Goal: Task Accomplishment & Management: Use online tool/utility

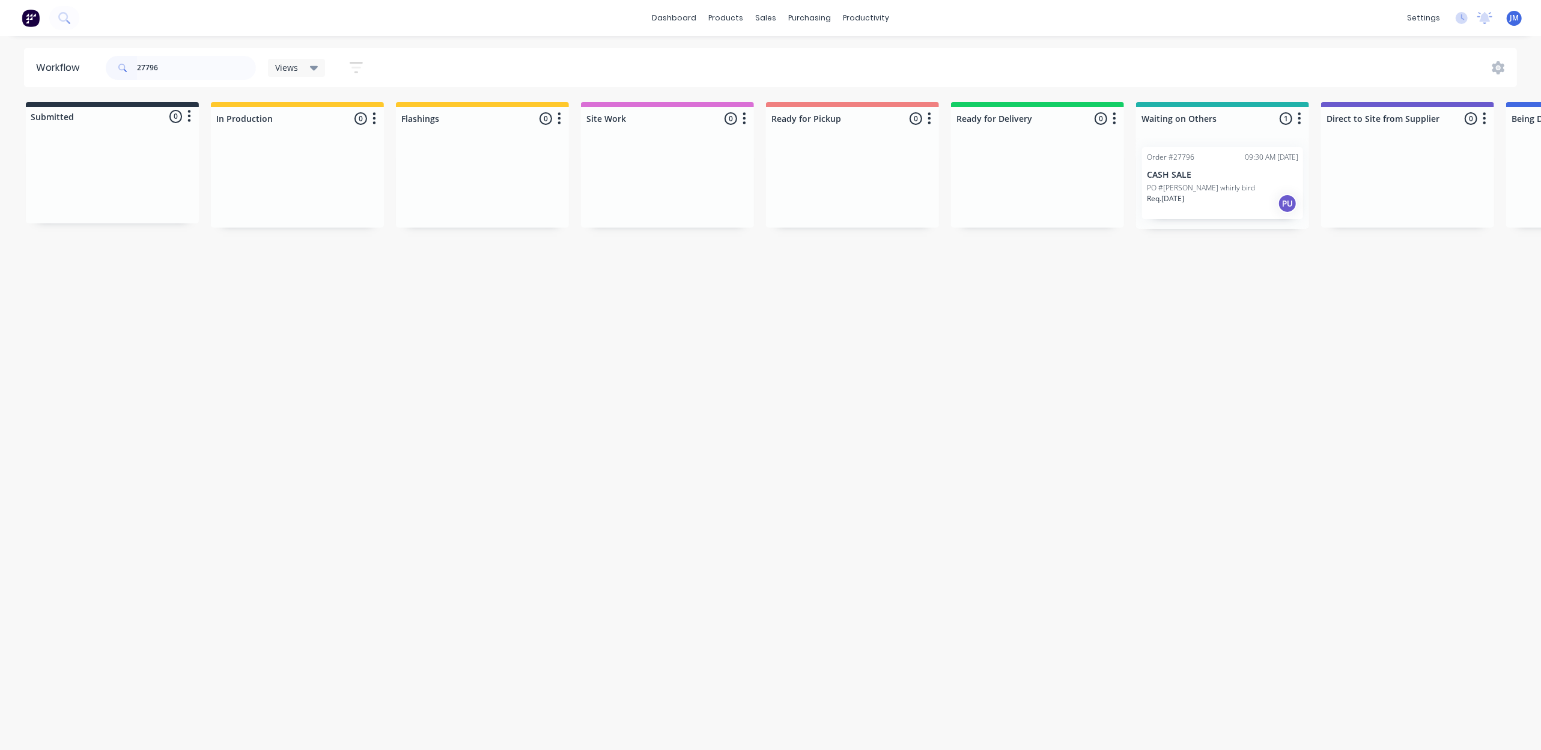
scroll to position [0, 4]
drag, startPoint x: 1166, startPoint y: 171, endPoint x: 803, endPoint y: 178, distance: 363.5
click at [803, 178] on div "Submitted 0 Status colour #273444 hex #273444 Save Cancel Summaries Total order…" at bounding box center [1076, 165] width 2178 height 127
type input "2"
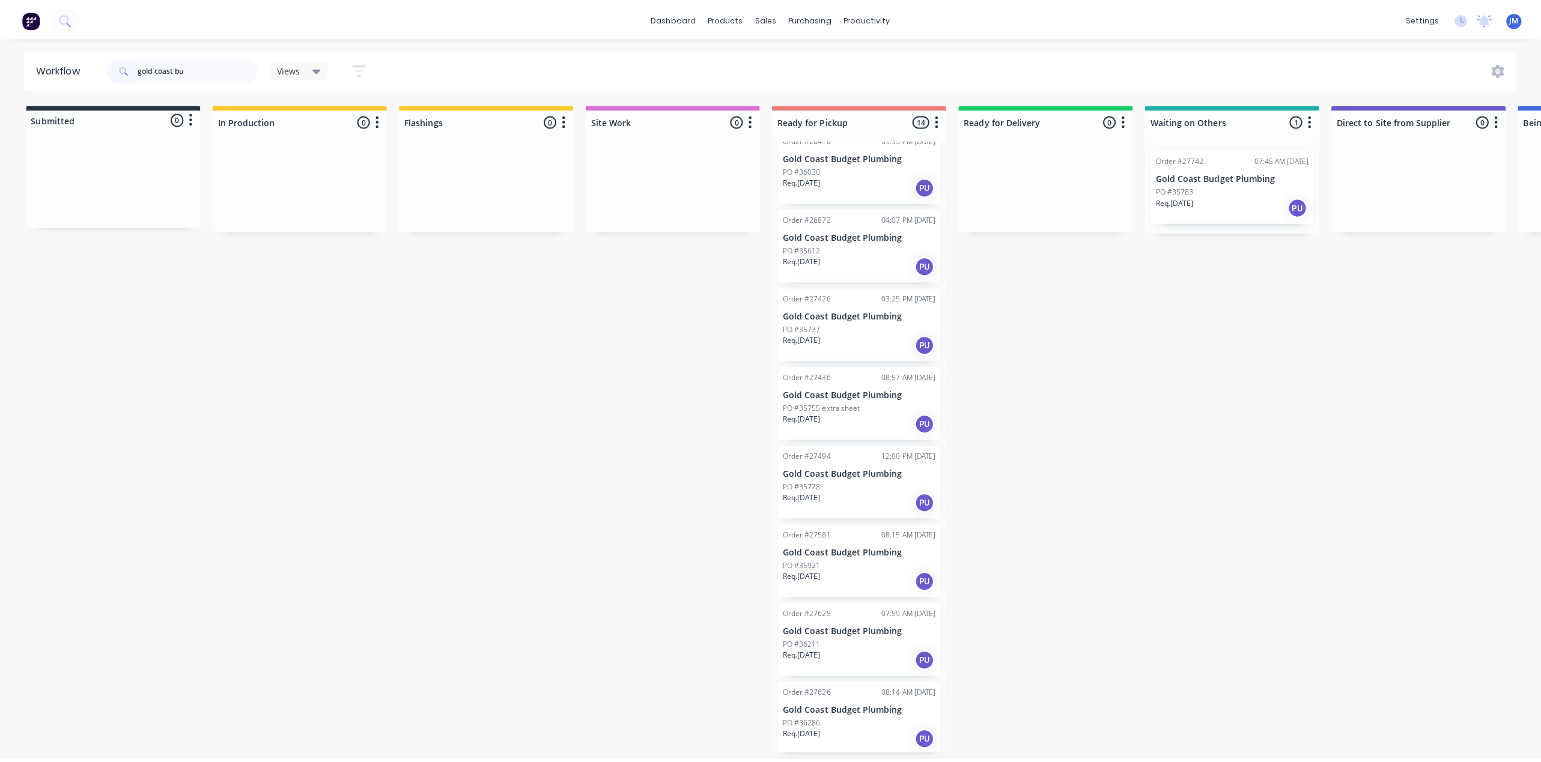
scroll to position [0, 0]
type input "gold coast bu"
click at [770, 54] on div at bounding box center [767, 57] width 18 height 11
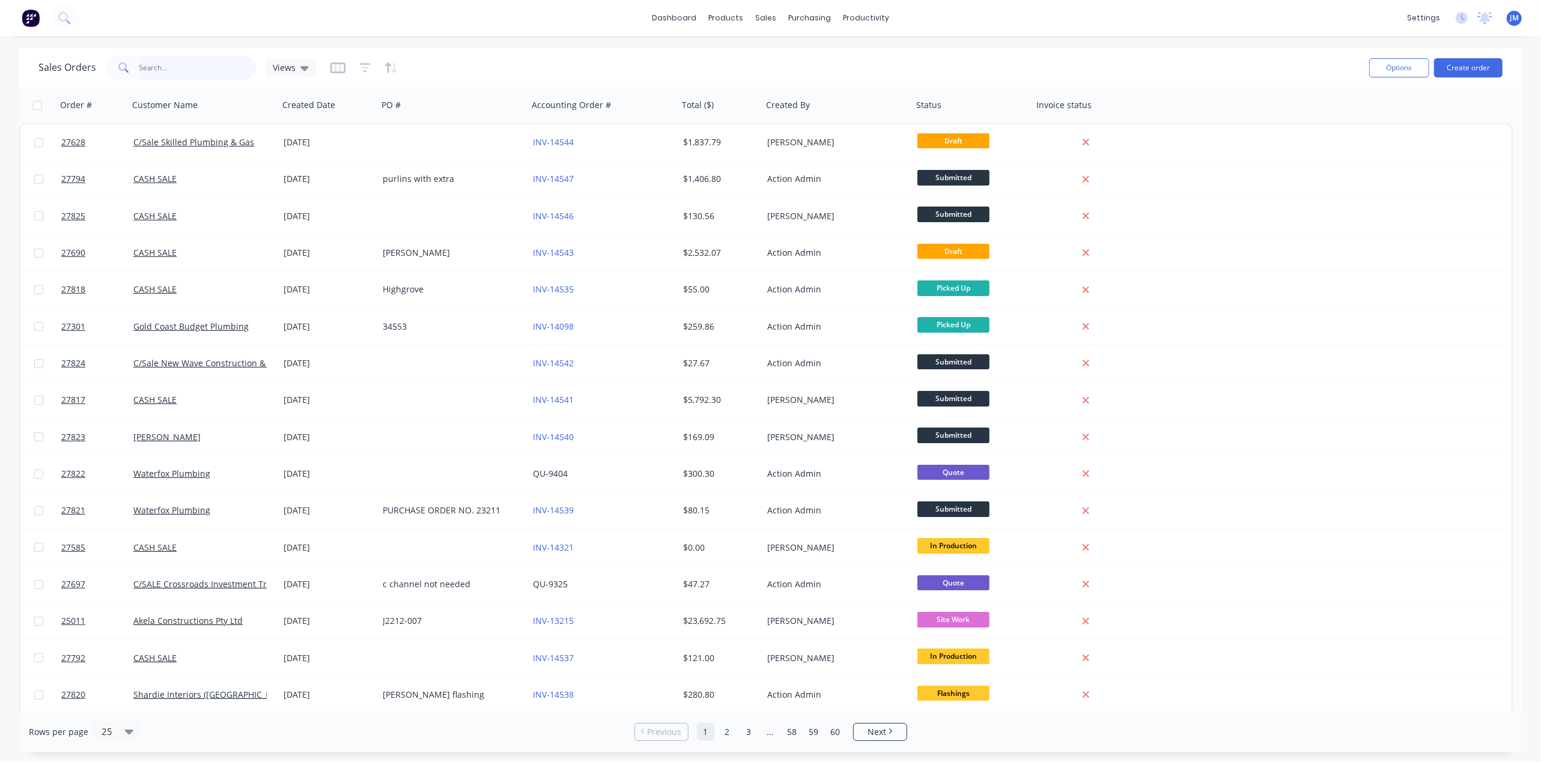
click at [175, 66] on input "text" at bounding box center [197, 68] width 117 height 24
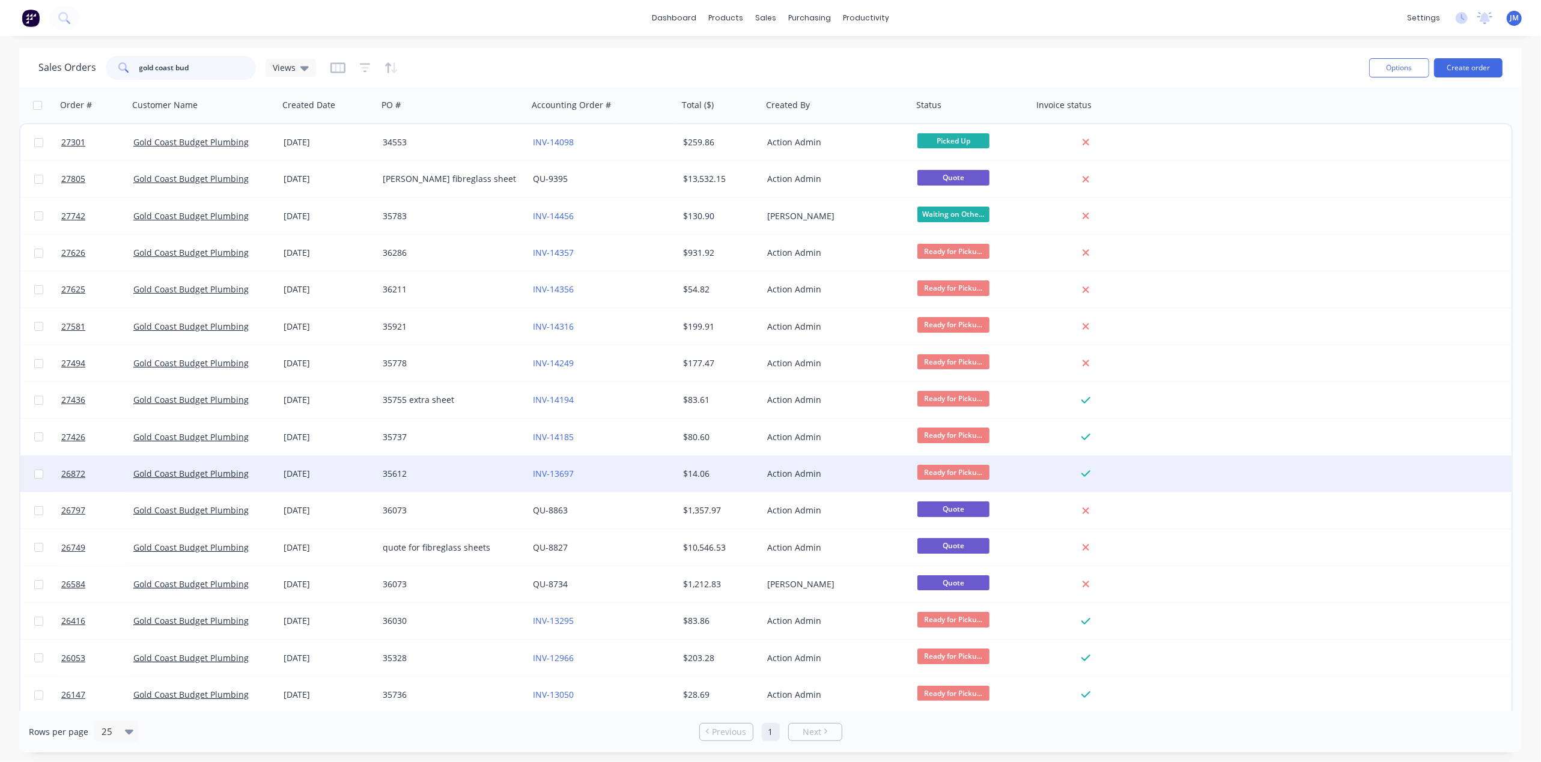
type input "gold coast bud"
click at [429, 469] on div "35612" at bounding box center [449, 474] width 133 height 12
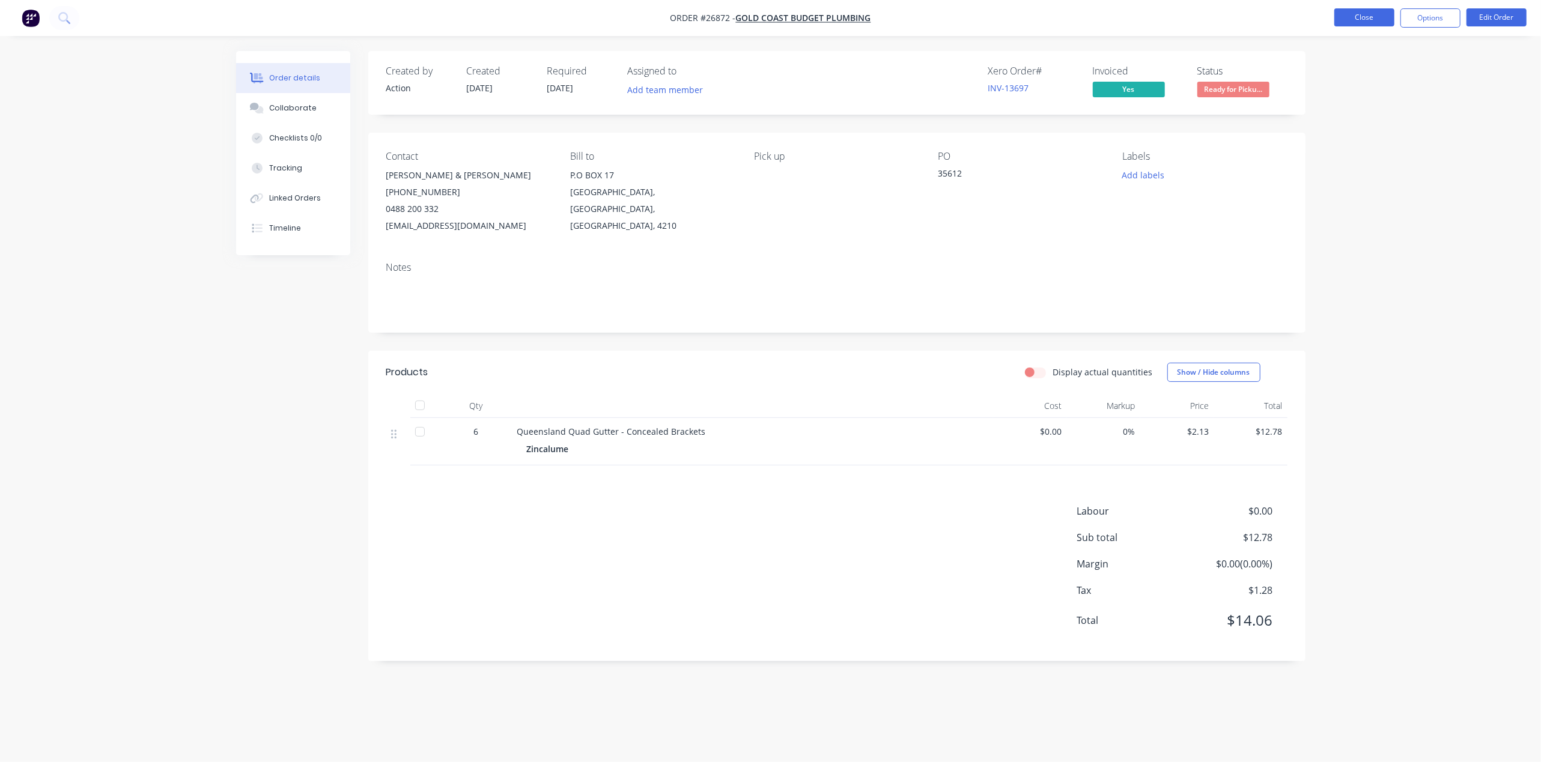
click at [1351, 15] on button "Close" at bounding box center [1364, 17] width 60 height 18
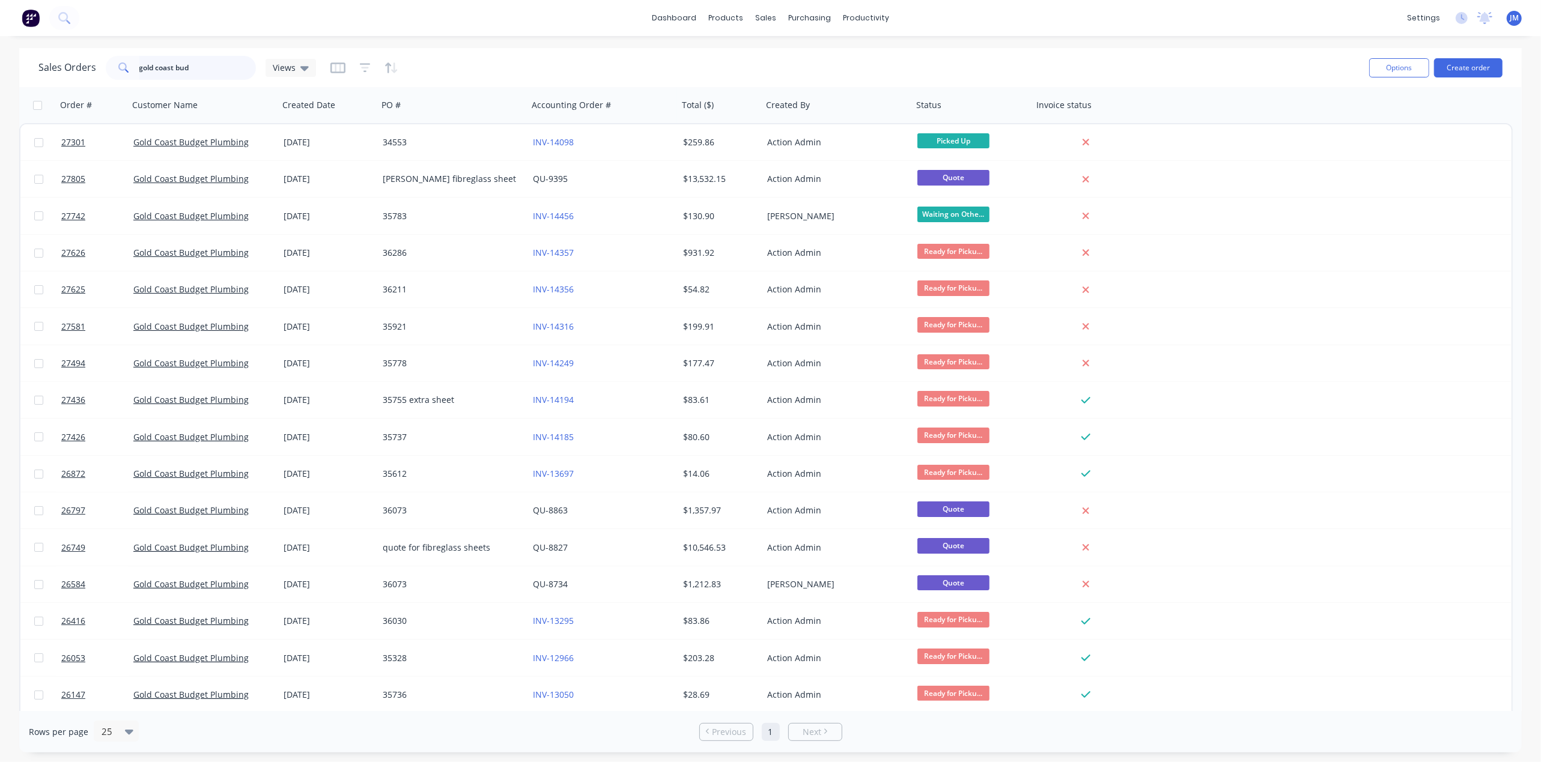
click at [205, 70] on input "gold coast bud" at bounding box center [197, 68] width 117 height 24
type input "g"
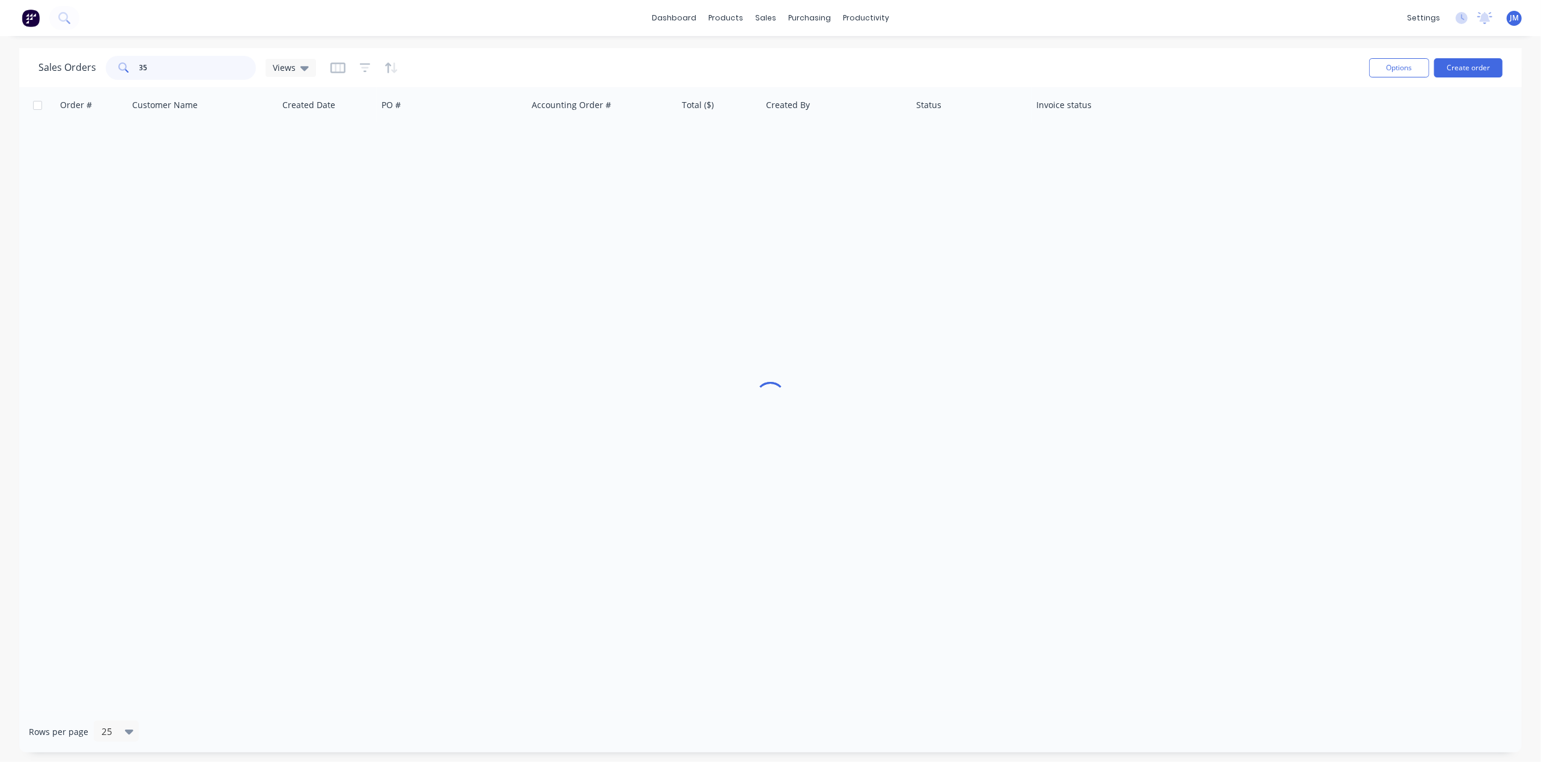
type input "3"
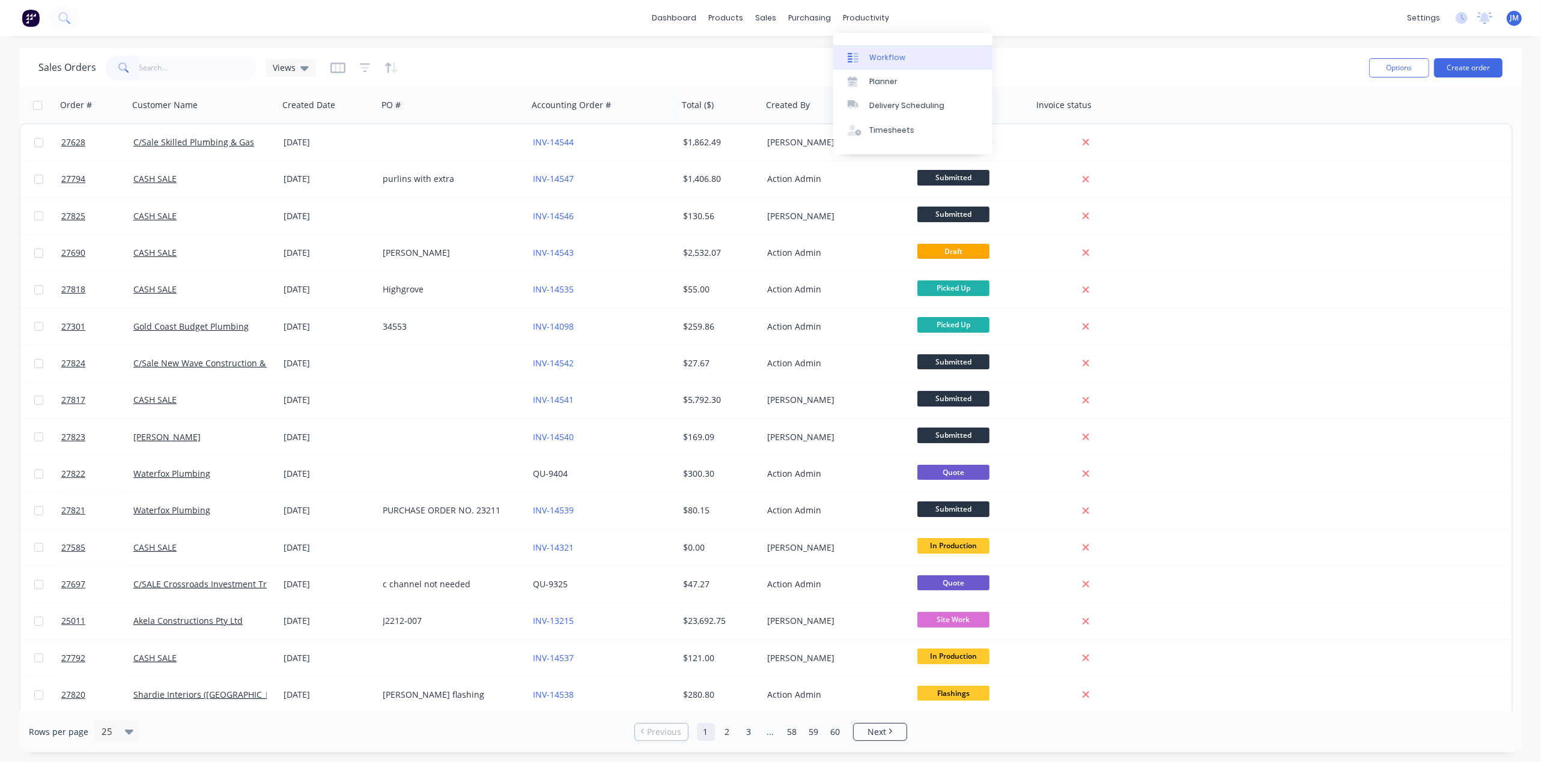
click at [867, 61] on link "Workflow" at bounding box center [912, 57] width 159 height 24
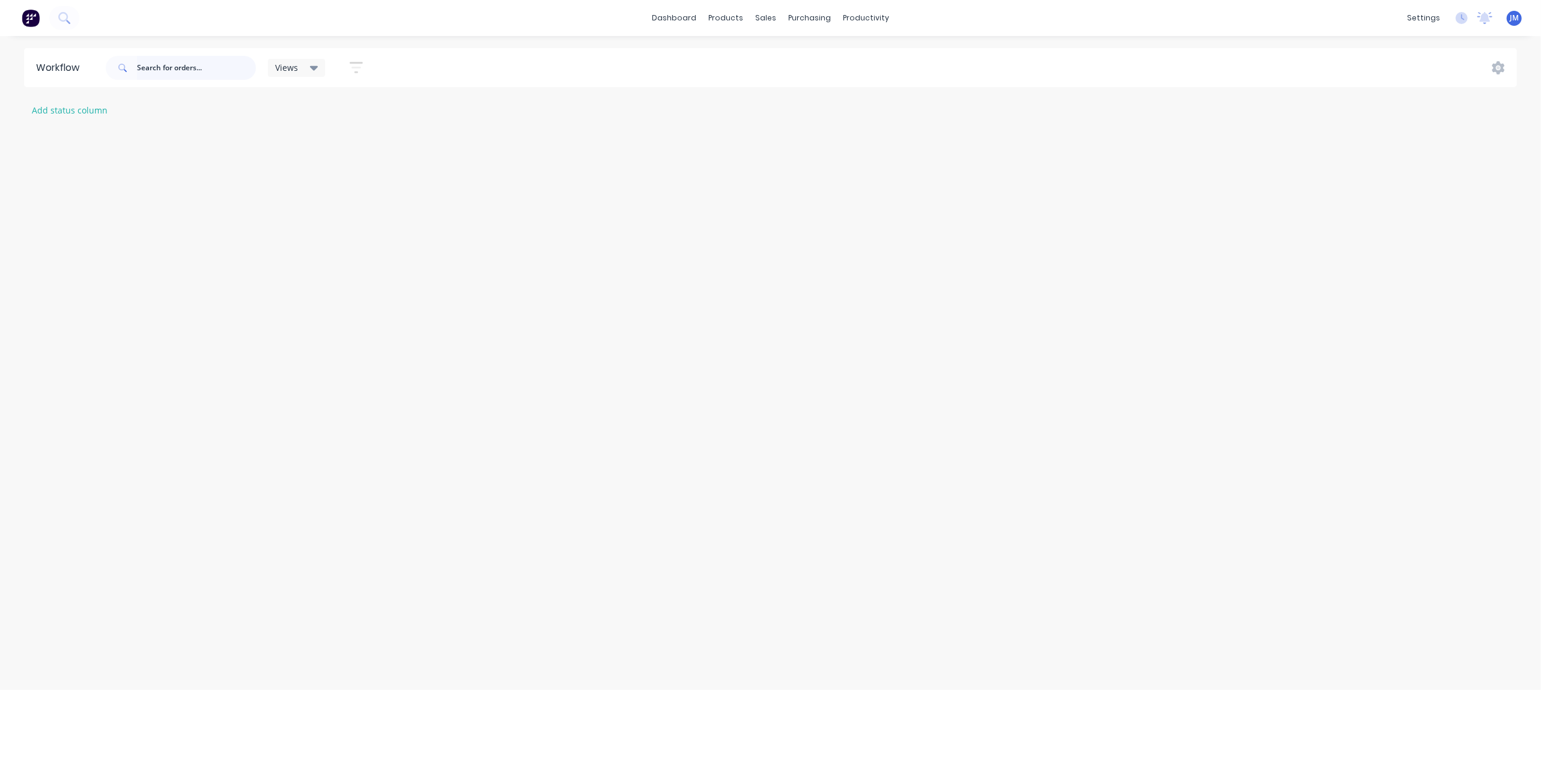
drag, startPoint x: 156, startPoint y: 77, endPoint x: 329, endPoint y: 76, distance: 173.0
click at [156, 77] on input "text" at bounding box center [196, 68] width 119 height 24
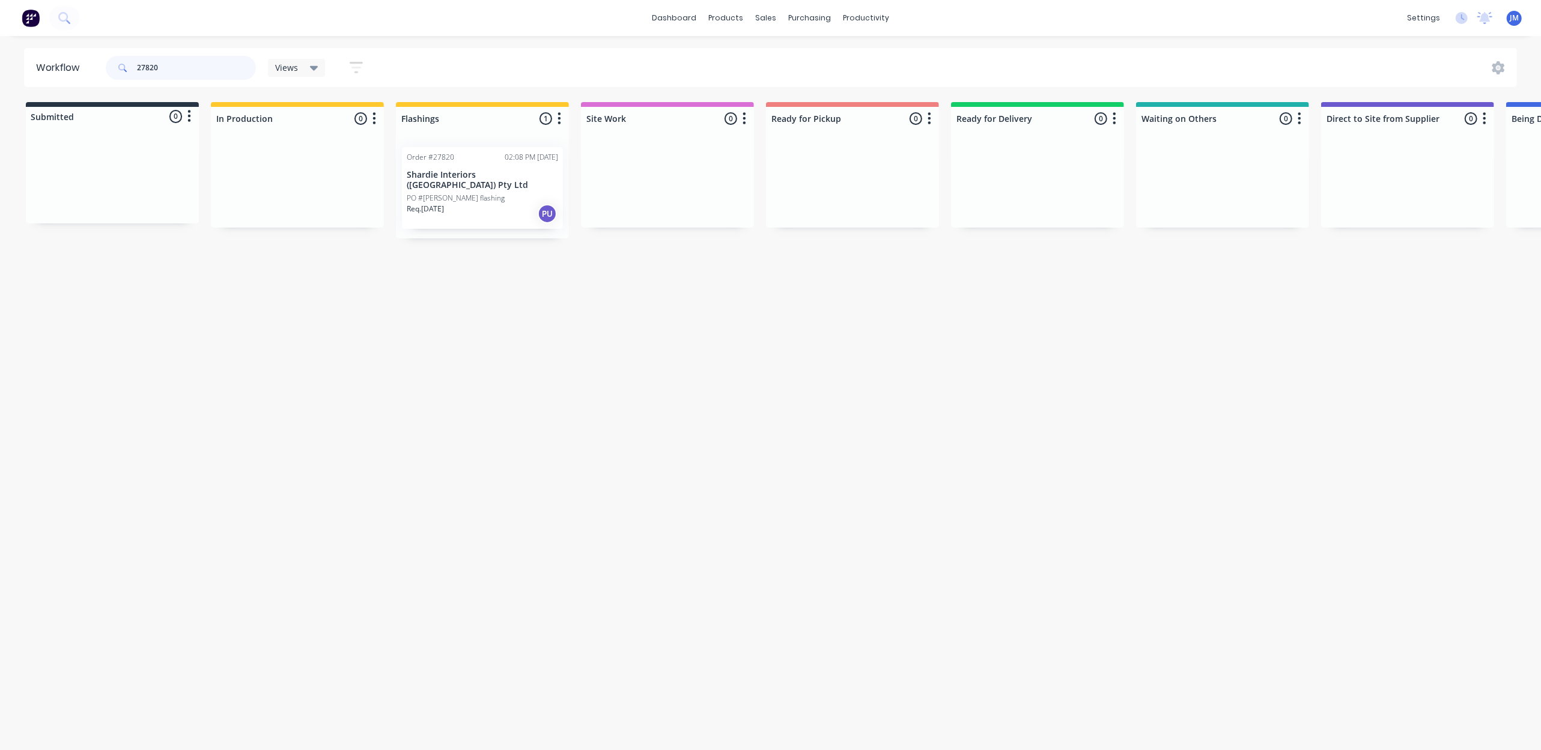
type input "27820"
click at [473, 204] on div "Req. [DATE] PU" at bounding box center [482, 214] width 151 height 20
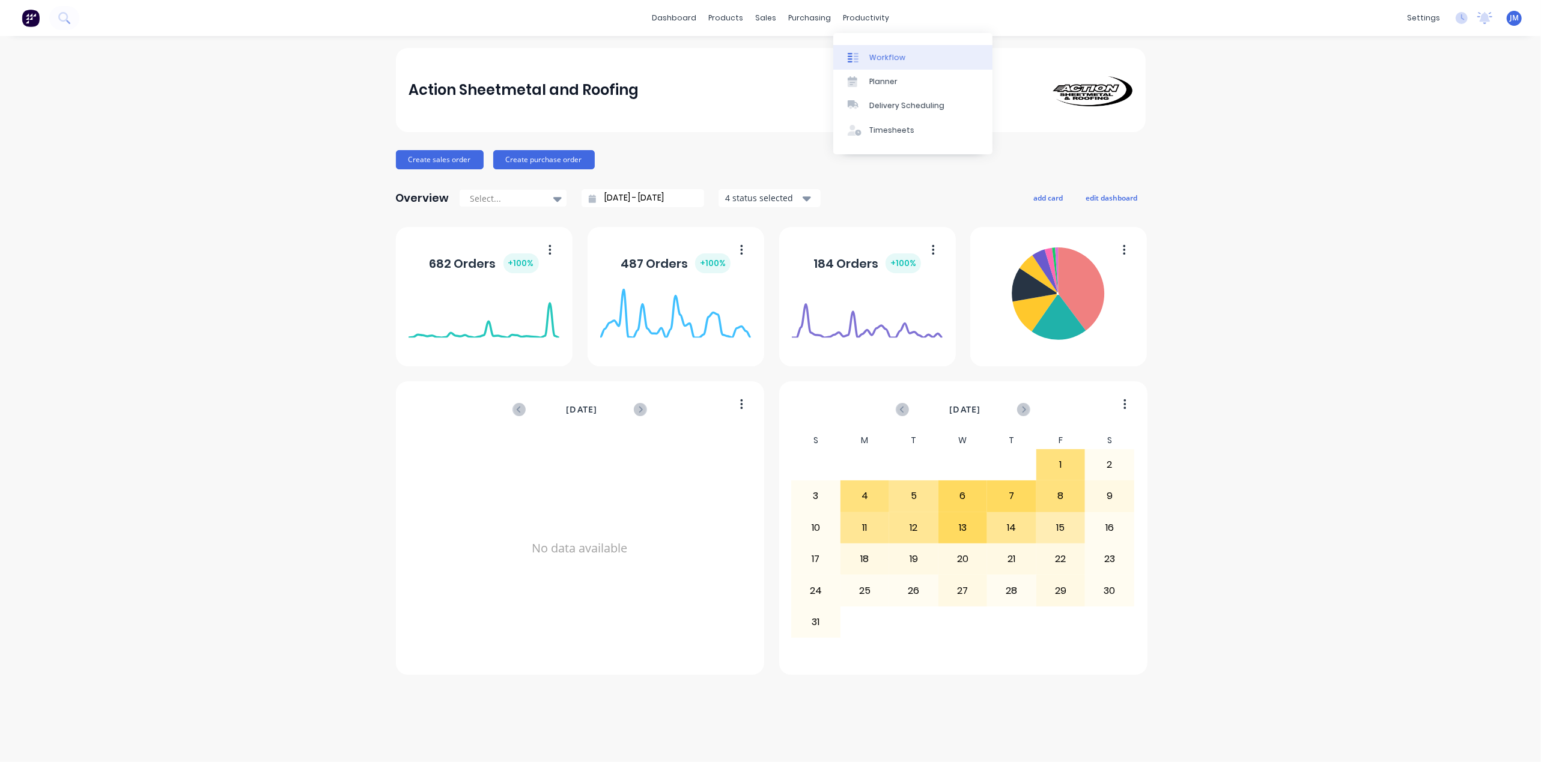
click at [872, 47] on link "Workflow" at bounding box center [912, 57] width 159 height 24
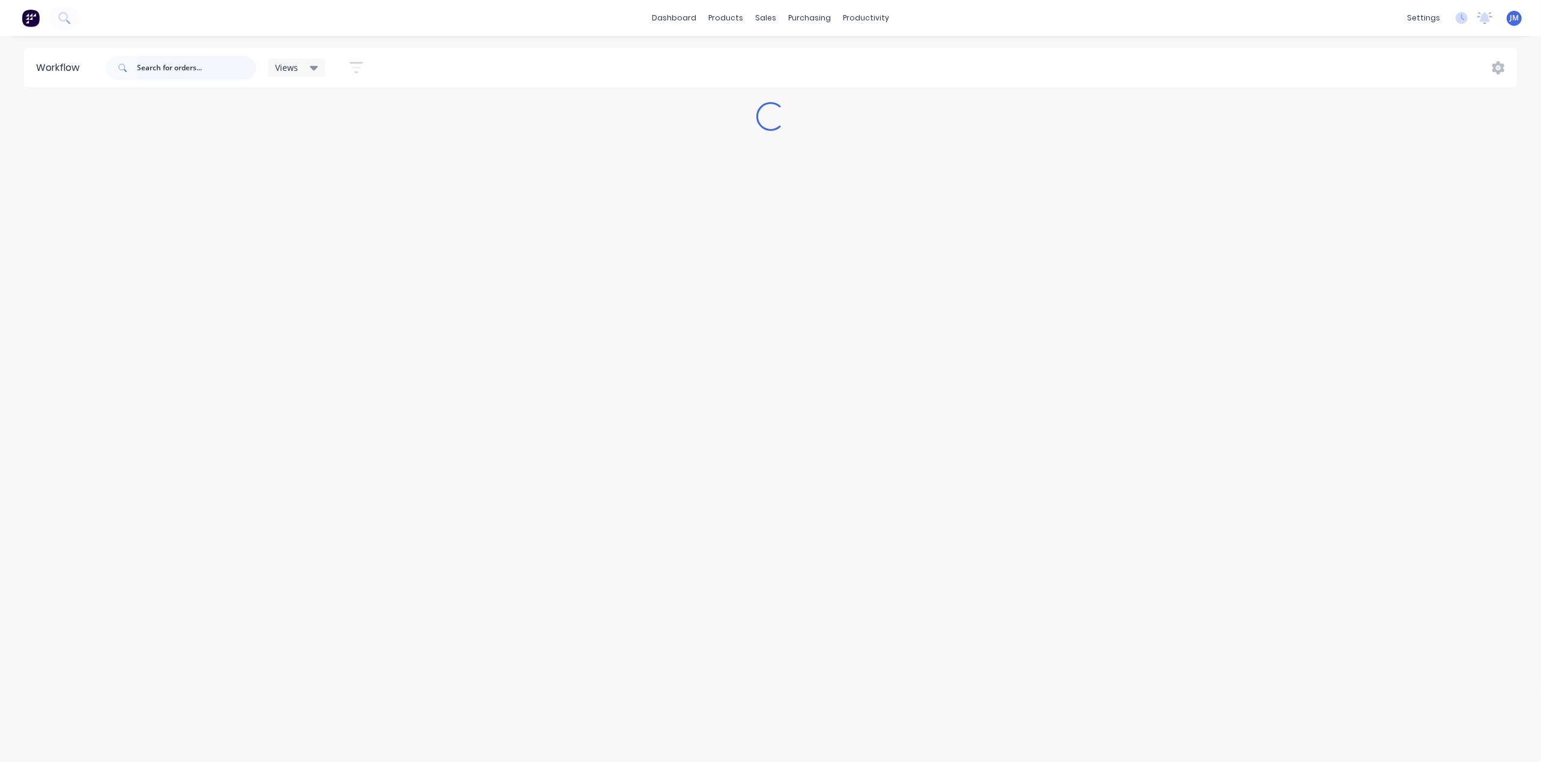
drag, startPoint x: 193, startPoint y: 68, endPoint x: 200, endPoint y: 68, distance: 6.6
click at [200, 68] on input "text" at bounding box center [196, 68] width 119 height 24
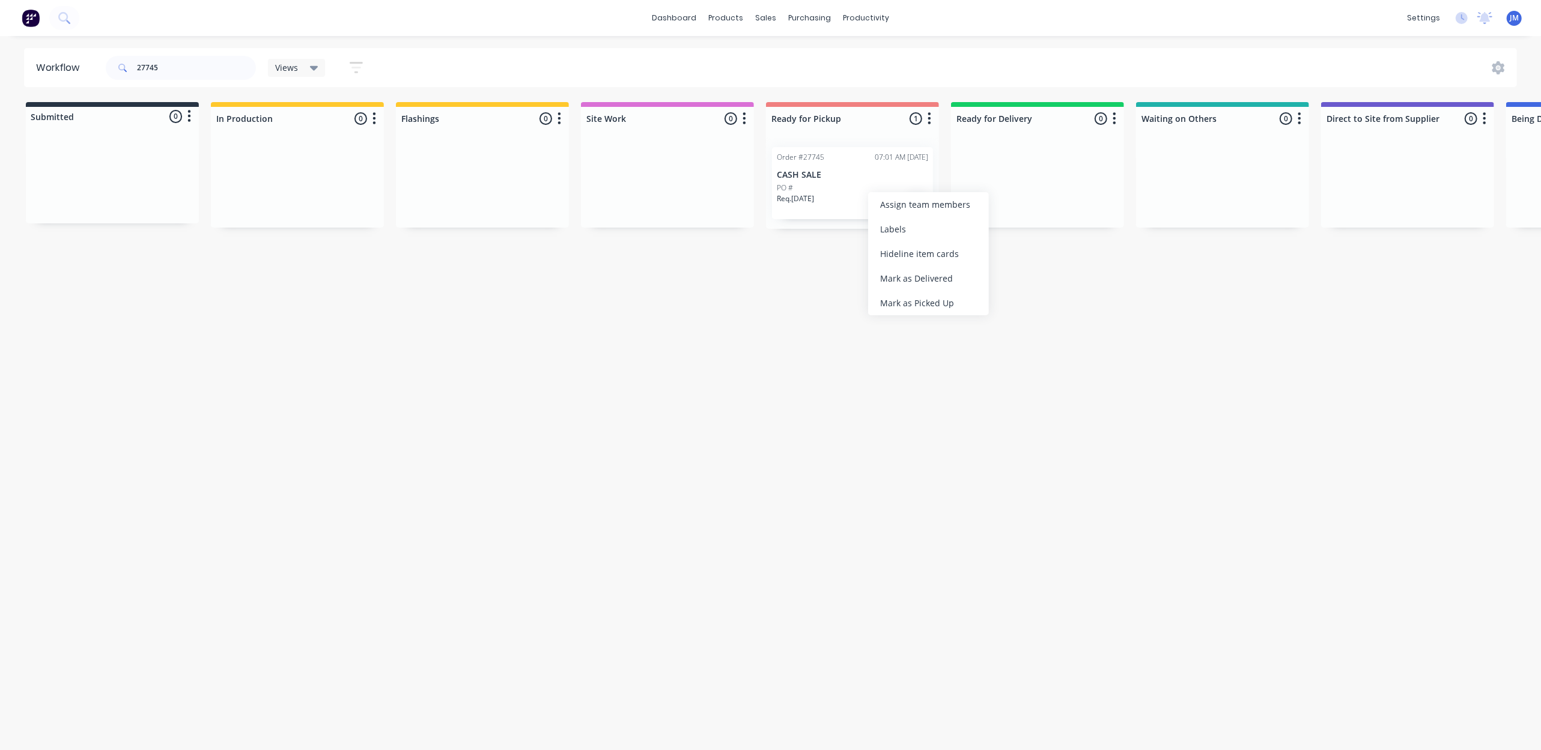
click at [926, 305] on div "Mark as Picked Up" at bounding box center [928, 303] width 121 height 25
click at [173, 61] on input "27745" at bounding box center [196, 68] width 119 height 24
click at [866, 308] on div "Mark as Picked Up" at bounding box center [894, 304] width 121 height 25
click at [185, 67] on input "27710" at bounding box center [196, 68] width 119 height 24
drag, startPoint x: 885, startPoint y: 309, endPoint x: 879, endPoint y: 310, distance: 6.1
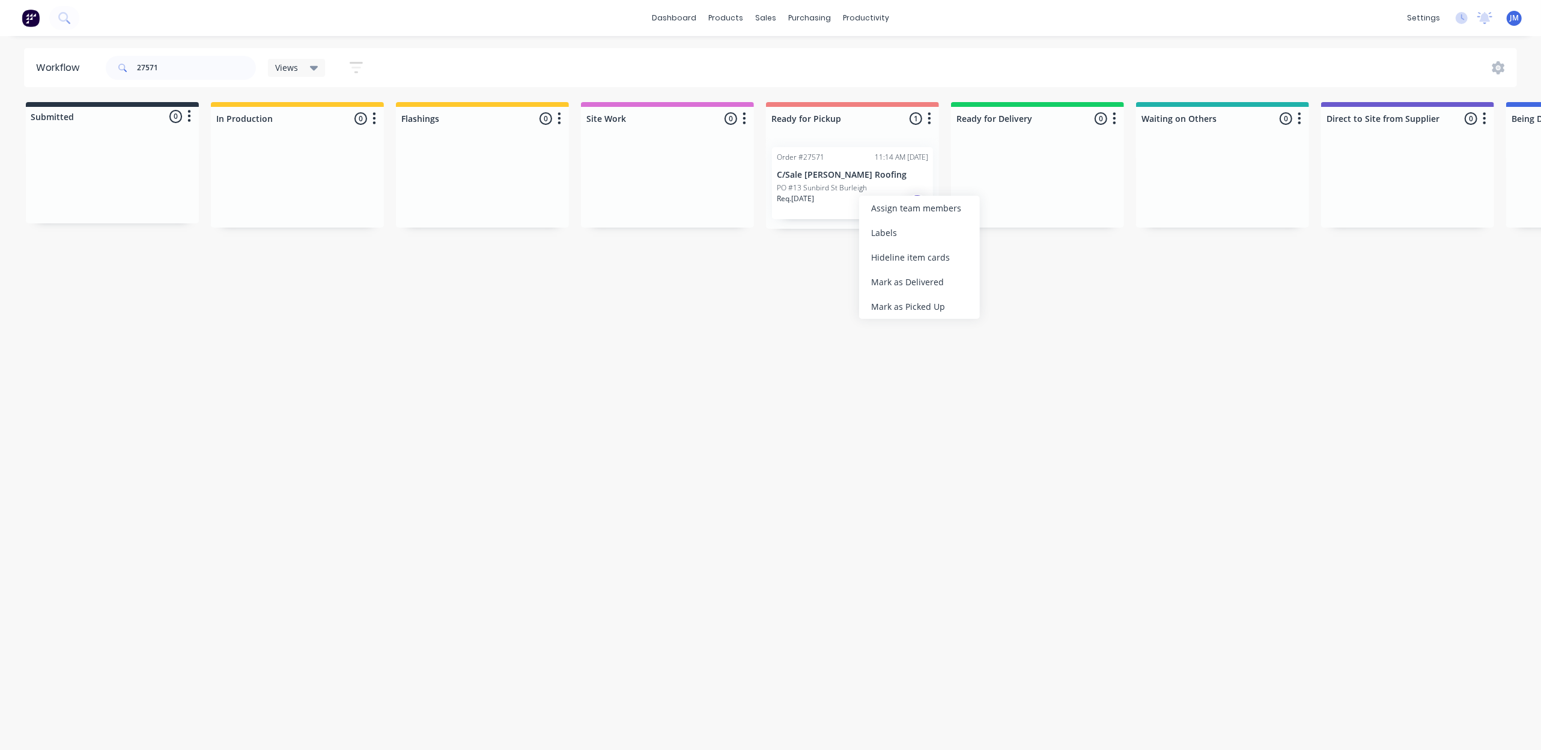
click at [885, 309] on div "Mark as Picked Up" at bounding box center [919, 306] width 121 height 25
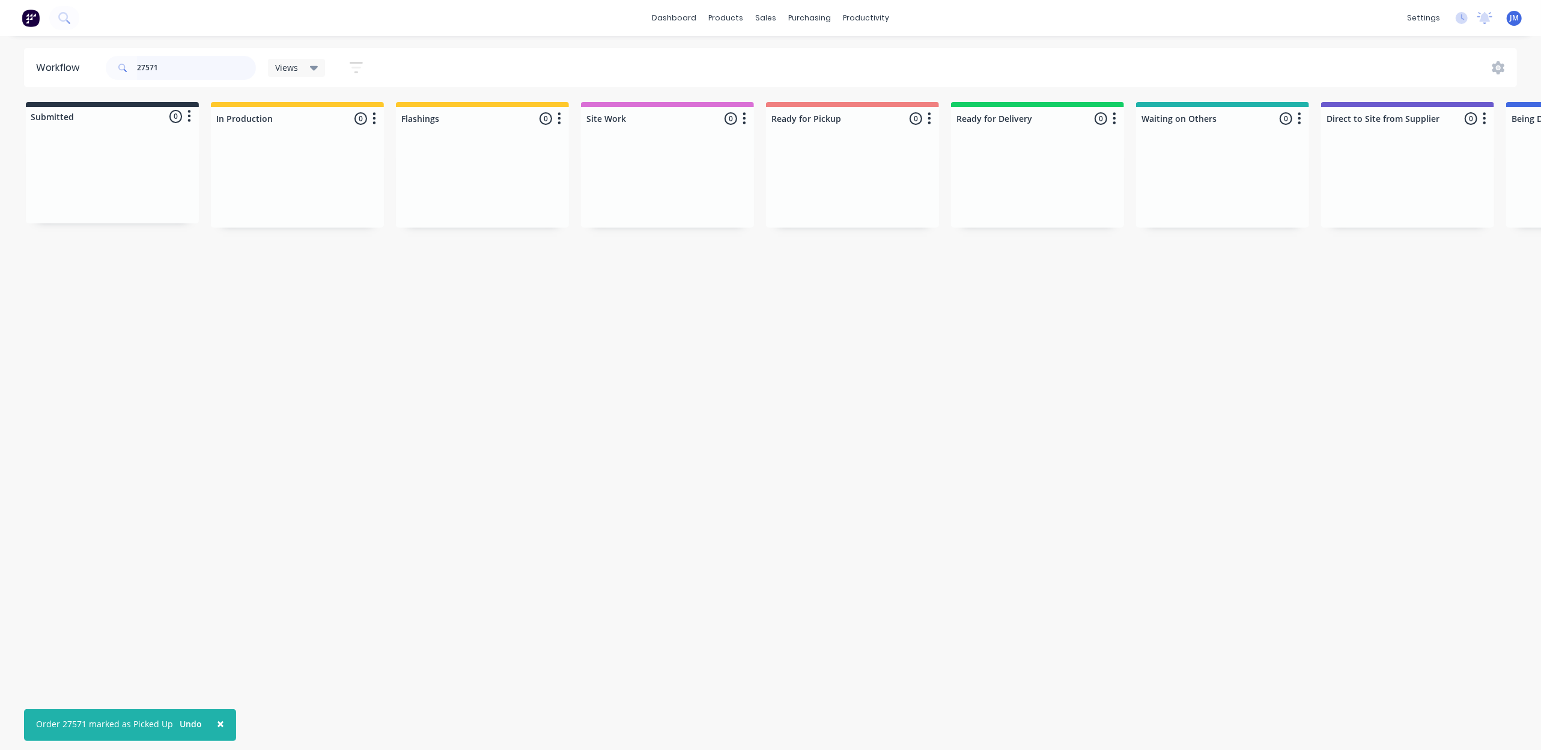
click at [198, 68] on input "27571" at bounding box center [196, 68] width 119 height 24
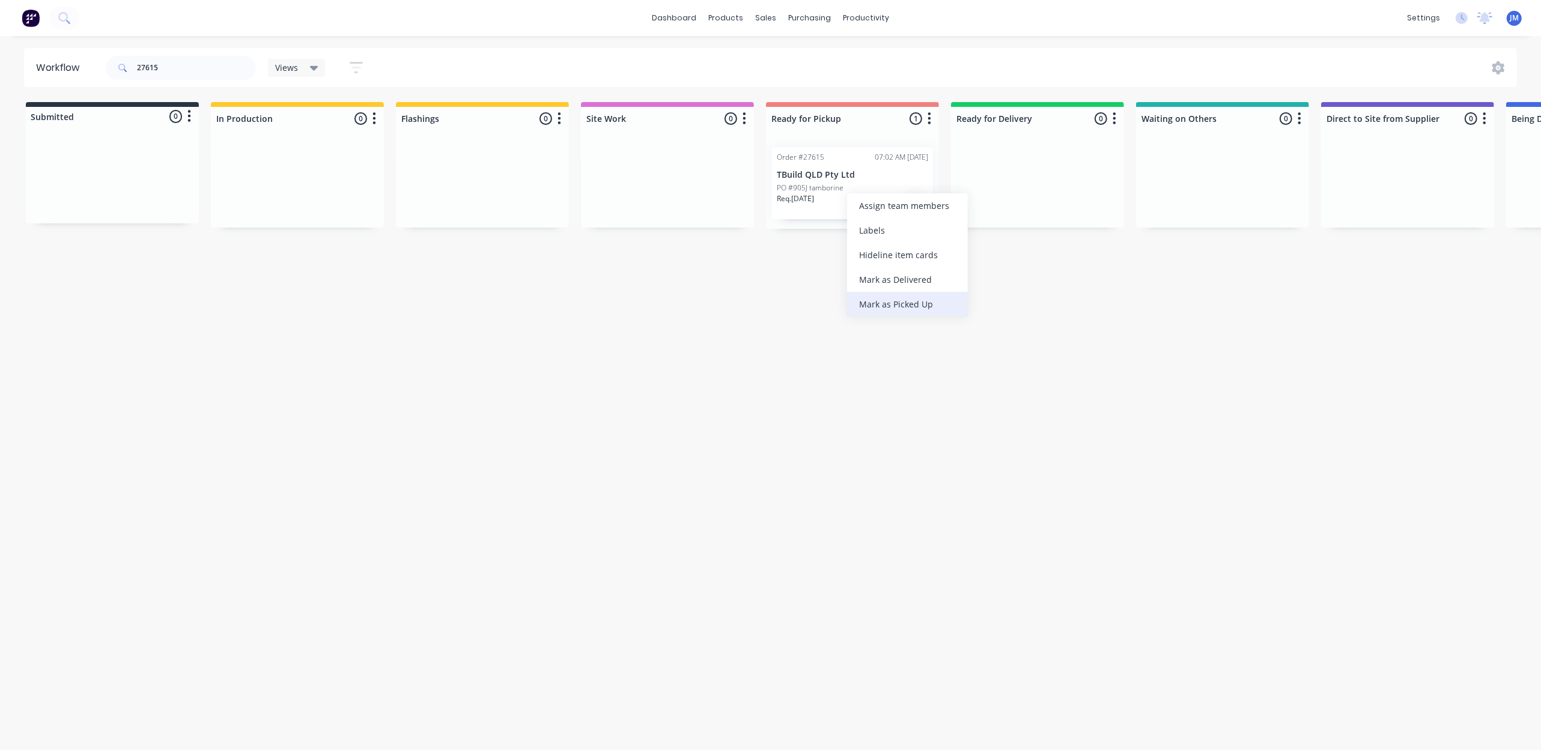
click at [900, 303] on div "Mark as Picked Up" at bounding box center [907, 304] width 121 height 25
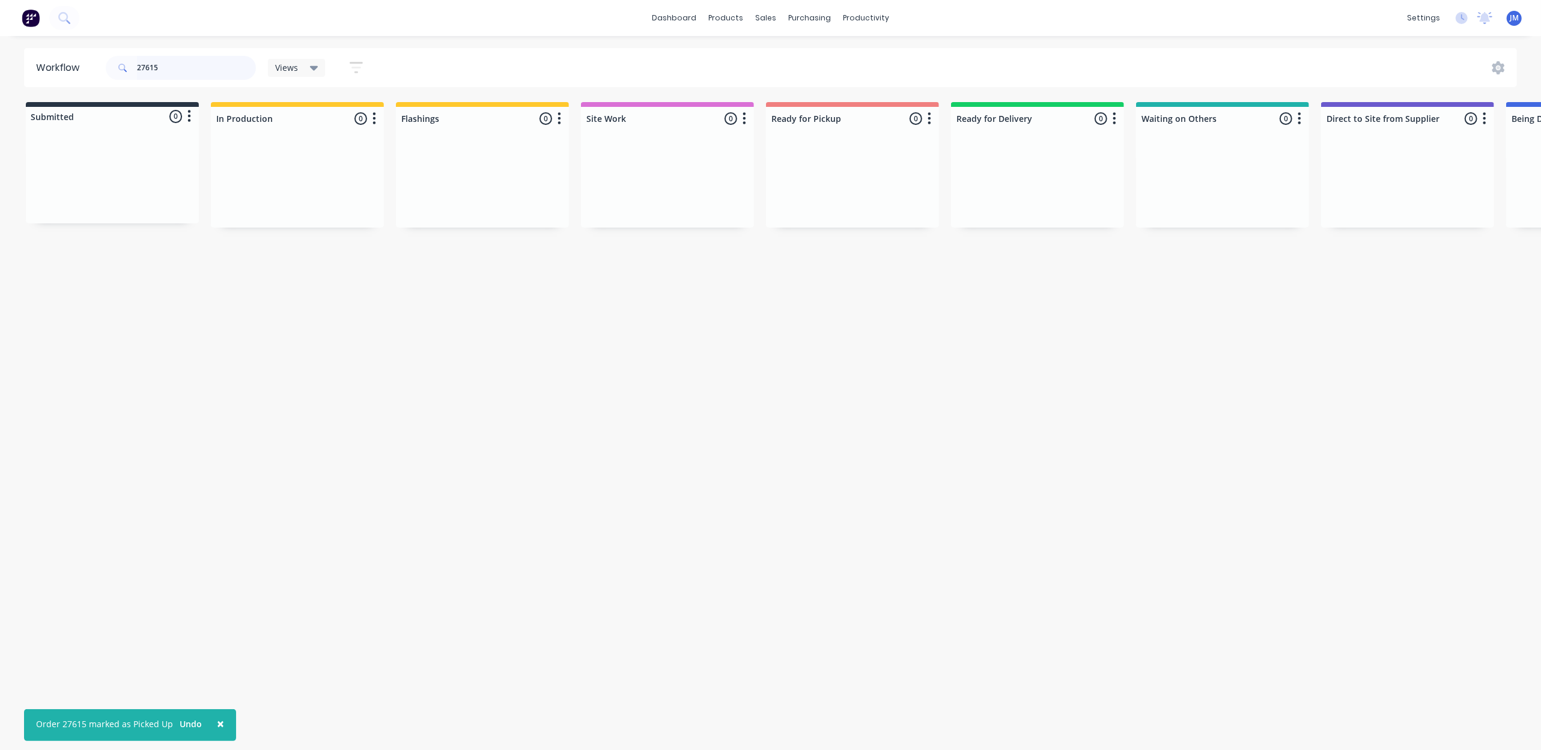
click at [171, 66] on input "27615" at bounding box center [196, 68] width 119 height 24
type input "2"
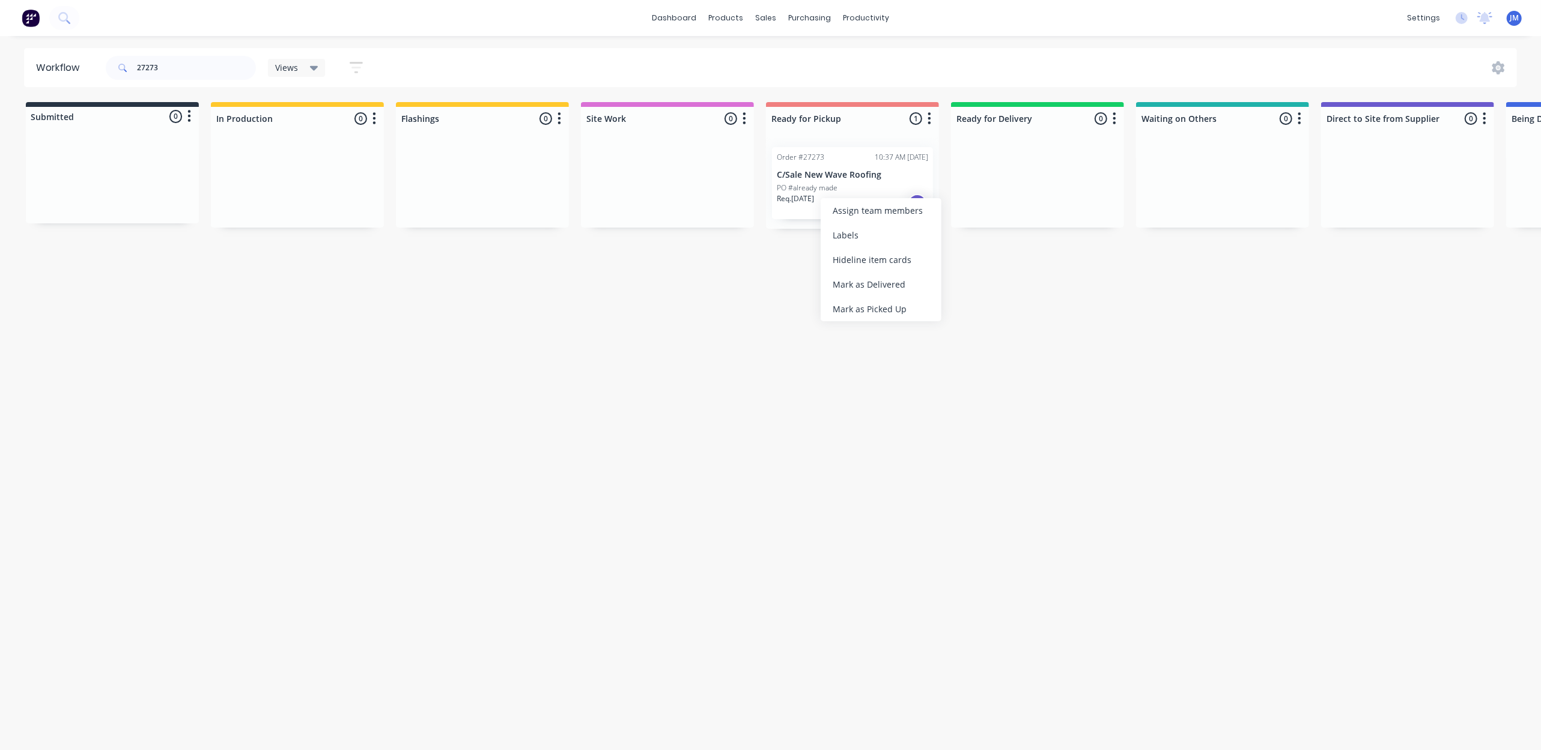
click at [871, 310] on div "Mark as Picked Up" at bounding box center [881, 309] width 121 height 25
click at [163, 60] on input "27273" at bounding box center [196, 68] width 119 height 24
type input "2"
drag, startPoint x: 890, startPoint y: 184, endPoint x: 896, endPoint y: 187, distance: 7.0
drag, startPoint x: 906, startPoint y: 181, endPoint x: 915, endPoint y: 180, distance: 9.1
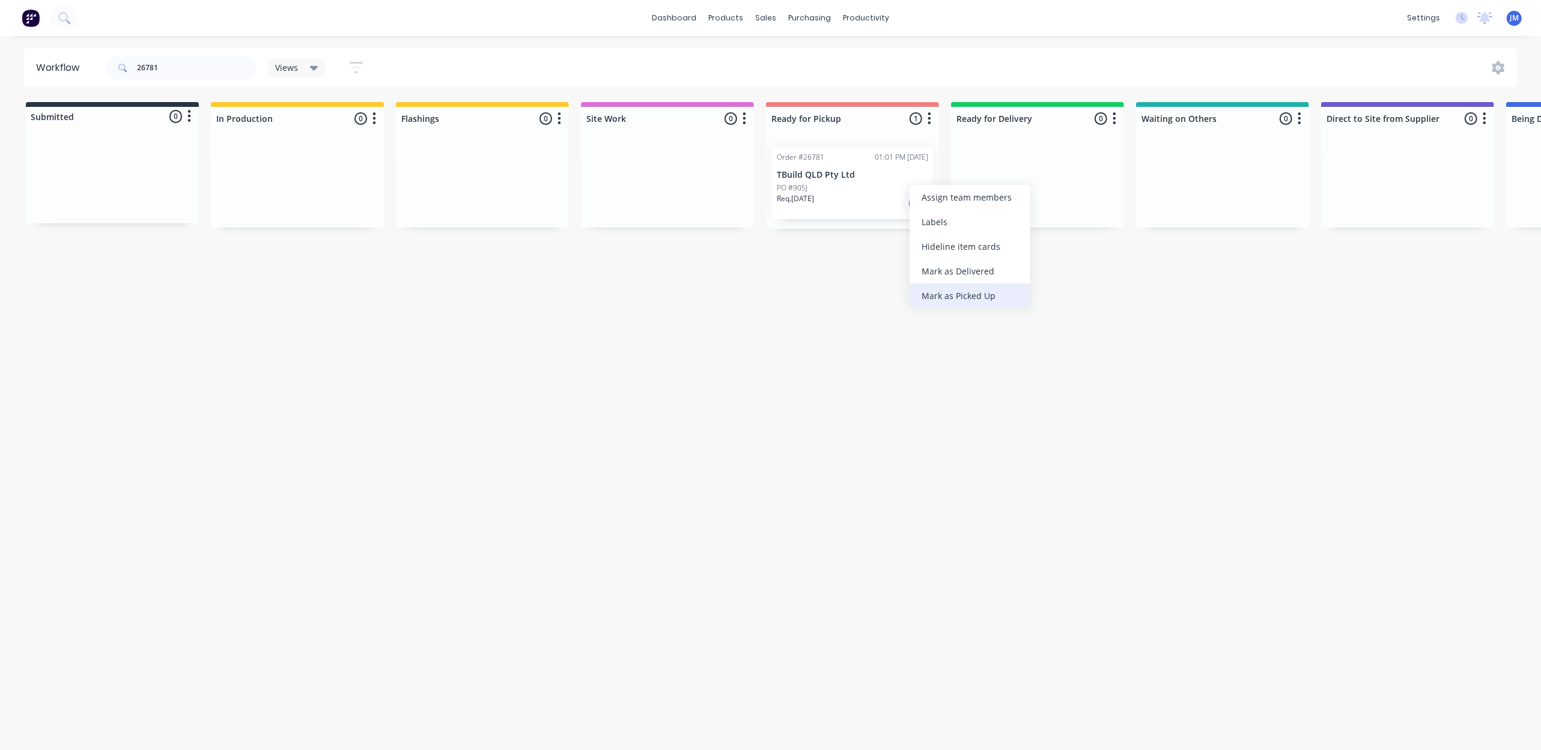
click at [936, 300] on div "Mark as Picked Up" at bounding box center [969, 296] width 121 height 25
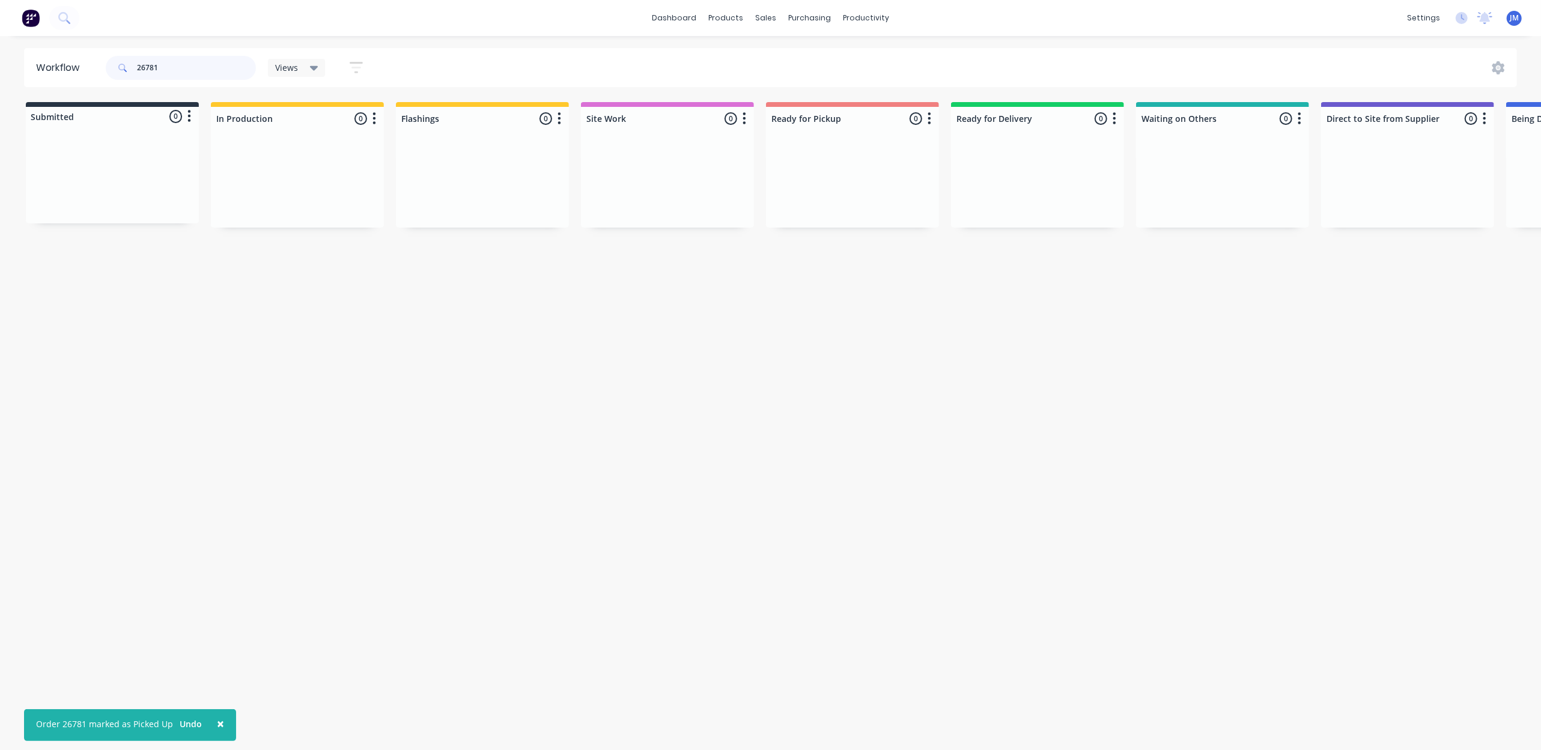
drag, startPoint x: 166, startPoint y: 65, endPoint x: 174, endPoint y: 65, distance: 8.4
click at [169, 64] on input "26781" at bounding box center [196, 68] width 119 height 24
type input "2"
drag, startPoint x: 503, startPoint y: 180, endPoint x: 866, endPoint y: 157, distance: 363.6
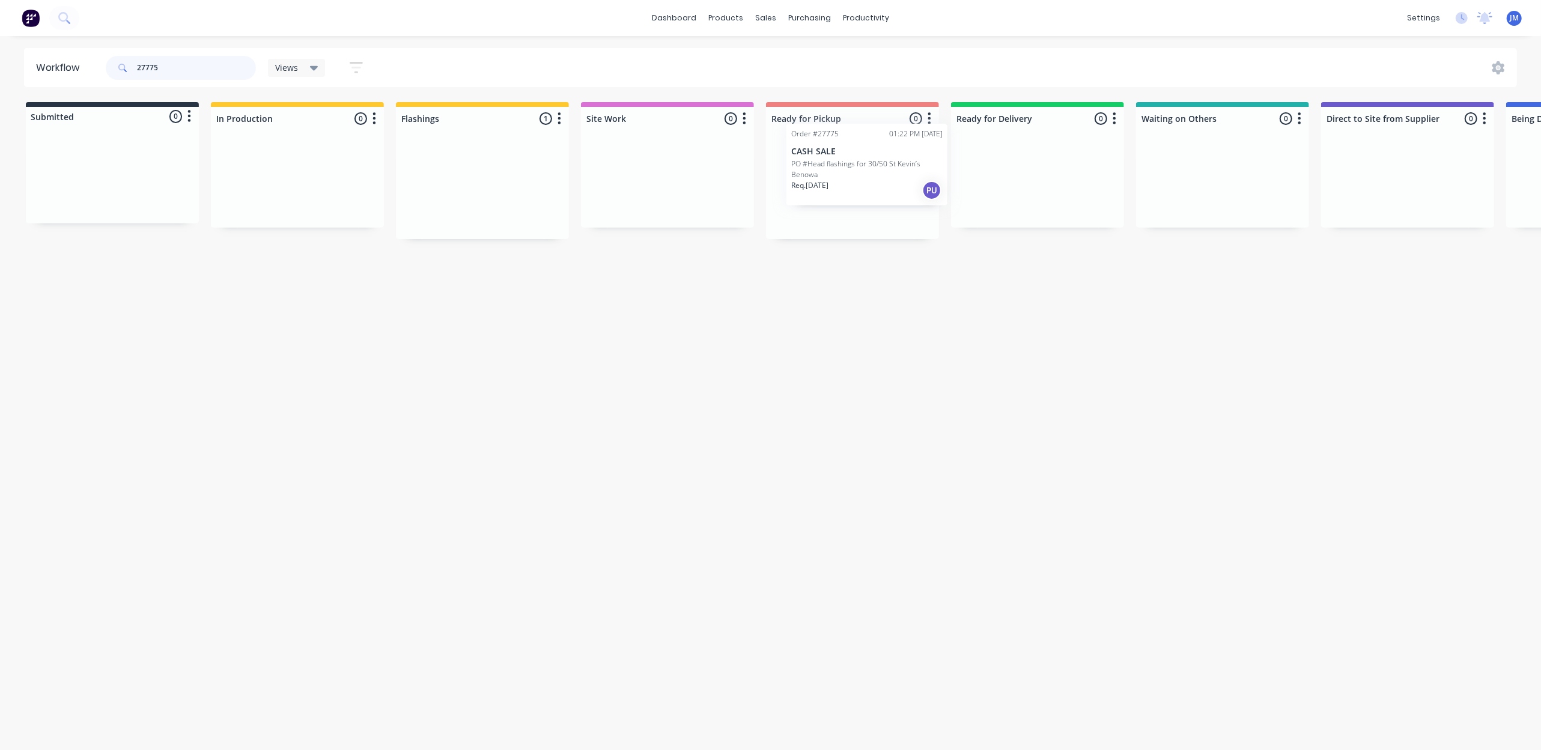
click at [866, 157] on div "Submitted 0 Status colour #273444 hex #273444 Save Cancel Summaries Total order…" at bounding box center [1080, 170] width 2178 height 137
drag, startPoint x: 900, startPoint y: 301, endPoint x: 830, endPoint y: 310, distance: 70.3
click at [895, 304] on div "Mark as Picked Up" at bounding box center [908, 303] width 121 height 25
drag, startPoint x: 159, startPoint y: 61, endPoint x: 176, endPoint y: 77, distance: 23.8
click at [159, 63] on input "27772" at bounding box center [196, 68] width 119 height 24
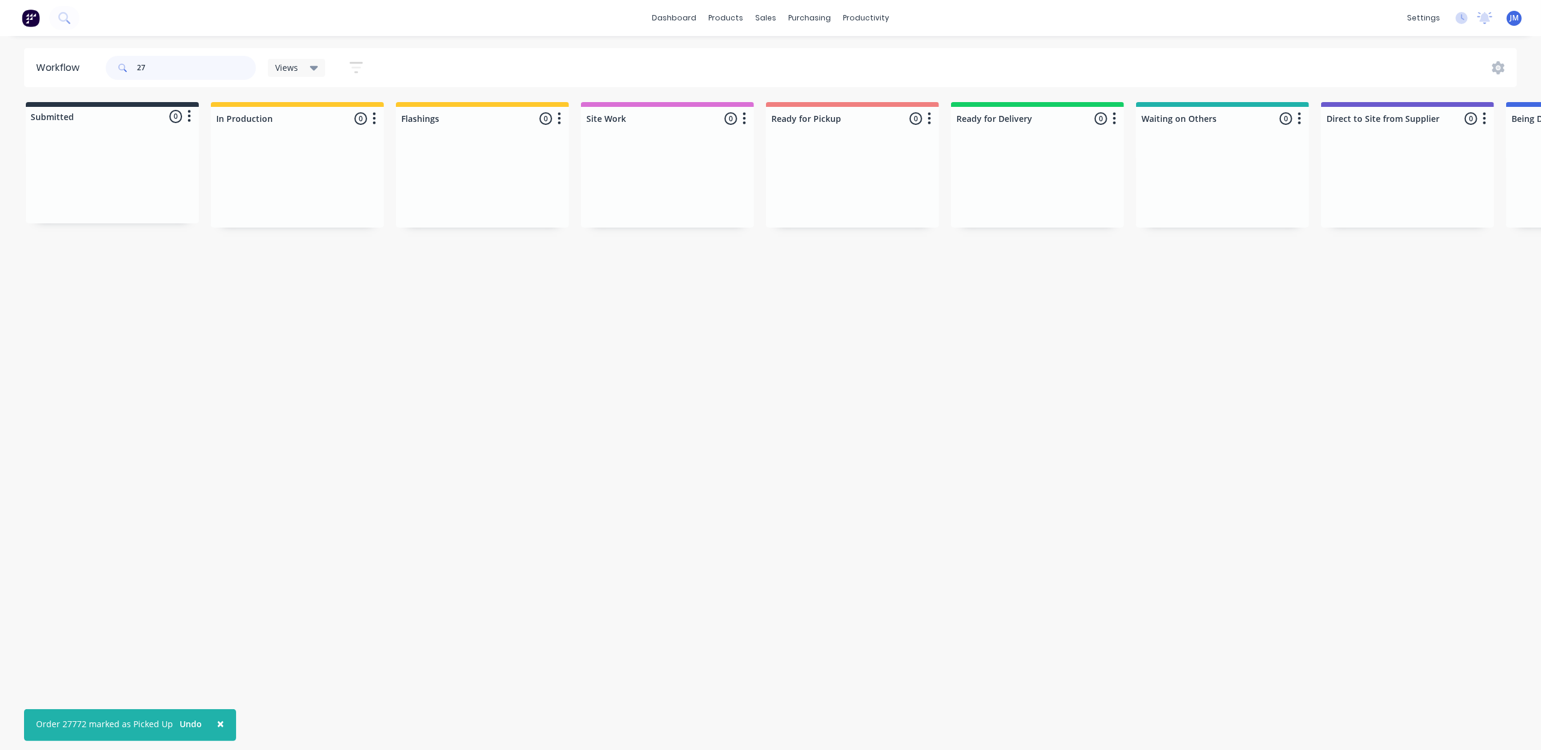
type input "2"
